Goal: Transaction & Acquisition: Obtain resource

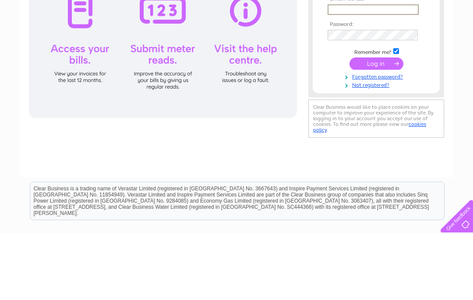
type input "edelweiss.galashiels@btinternet.com"
click at [376, 131] on input "submit" at bounding box center [376, 130] width 54 height 12
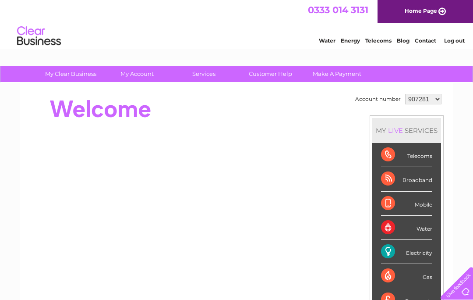
click at [436, 102] on select "907281 1079314 1111282" at bounding box center [423, 99] width 36 height 11
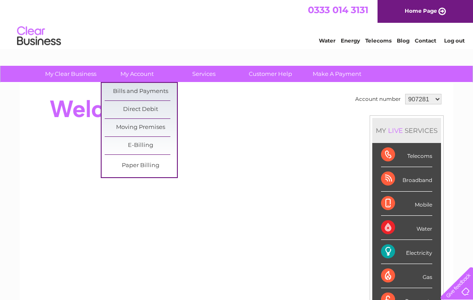
click at [149, 94] on link "Bills and Payments" at bounding box center [141, 92] width 72 height 18
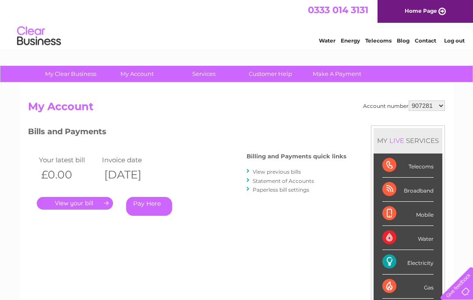
click at [442, 109] on select "907281 1079314 1111282" at bounding box center [427, 105] width 36 height 11
select select "1079314"
click at [100, 207] on link "." at bounding box center [75, 203] width 76 height 13
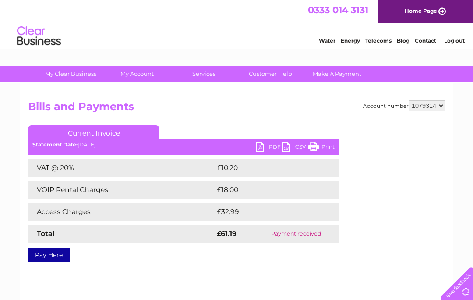
click at [264, 148] on link "PDF" at bounding box center [269, 147] width 26 height 13
